Goal: Task Accomplishment & Management: Complete application form

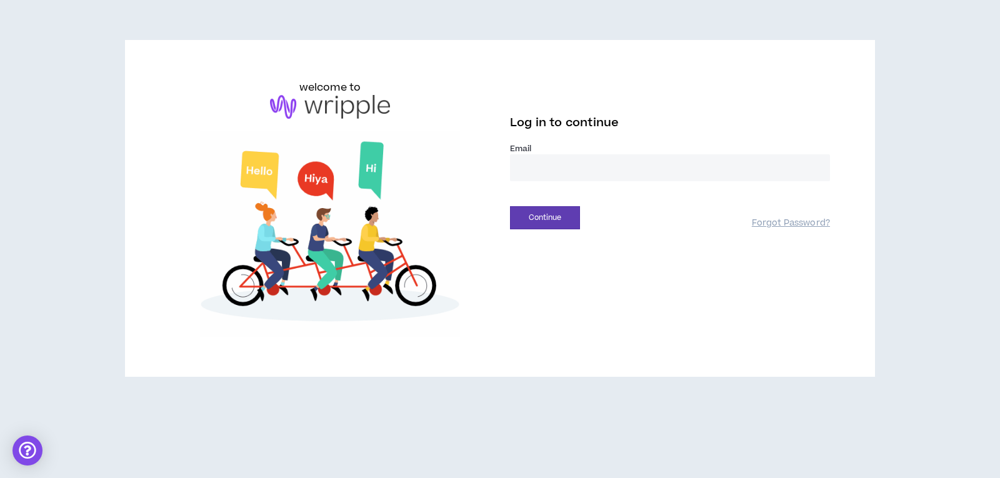
click at [527, 166] on input "email" at bounding box center [670, 167] width 320 height 27
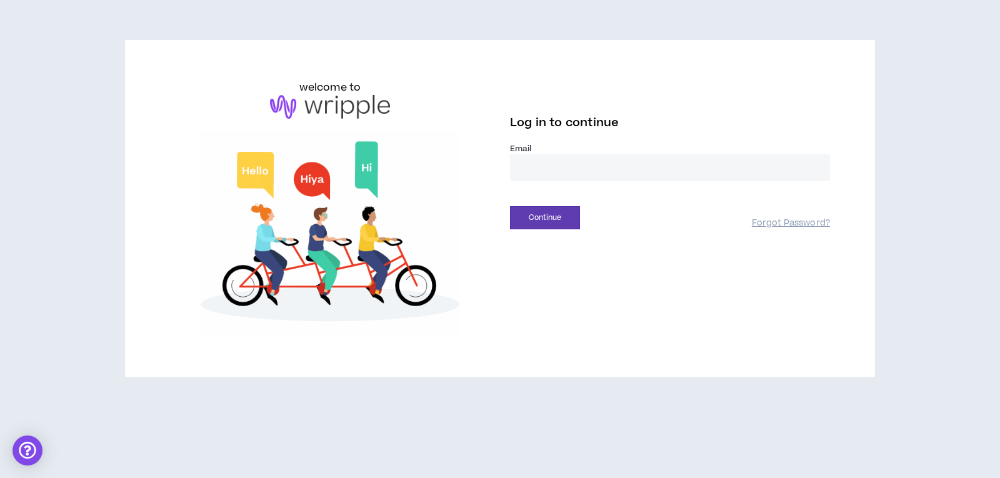
type input "**********"
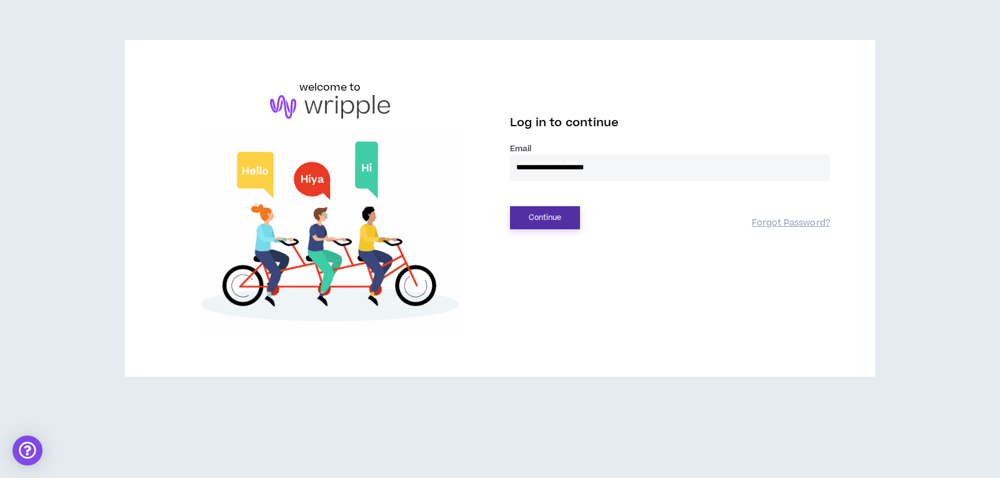
click at [547, 221] on button "Continue" at bounding box center [545, 217] width 70 height 23
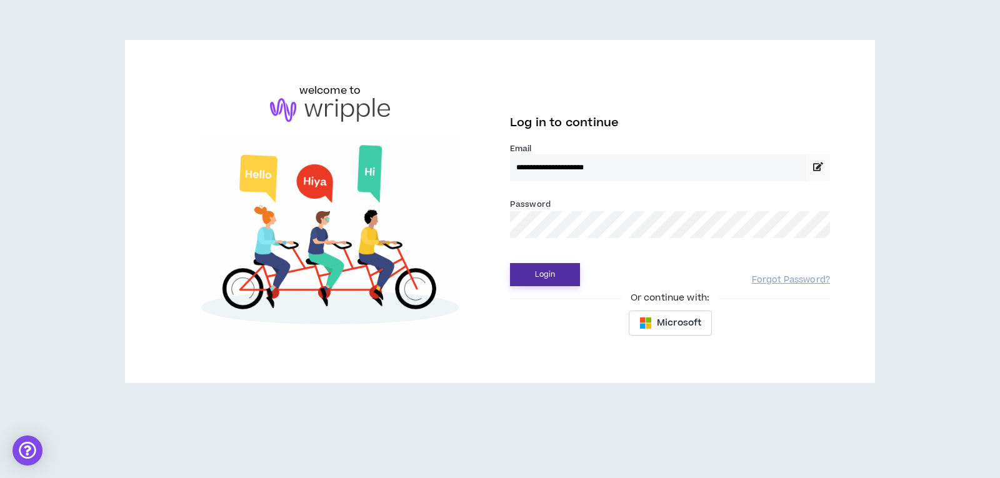
click at [540, 275] on button "Login" at bounding box center [545, 274] width 70 height 23
